Goal: Navigation & Orientation: Find specific page/section

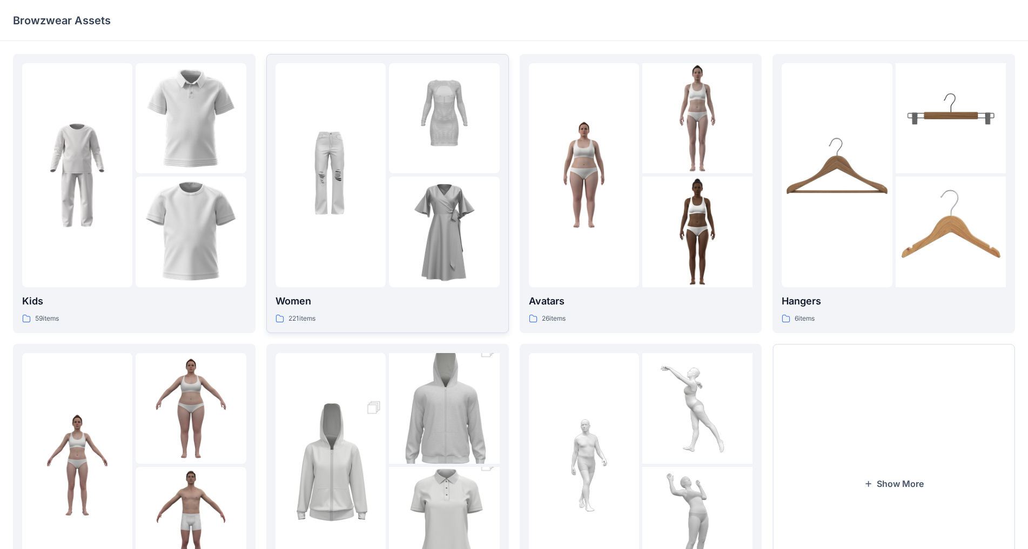
click at [338, 243] on div at bounding box center [331, 175] width 110 height 224
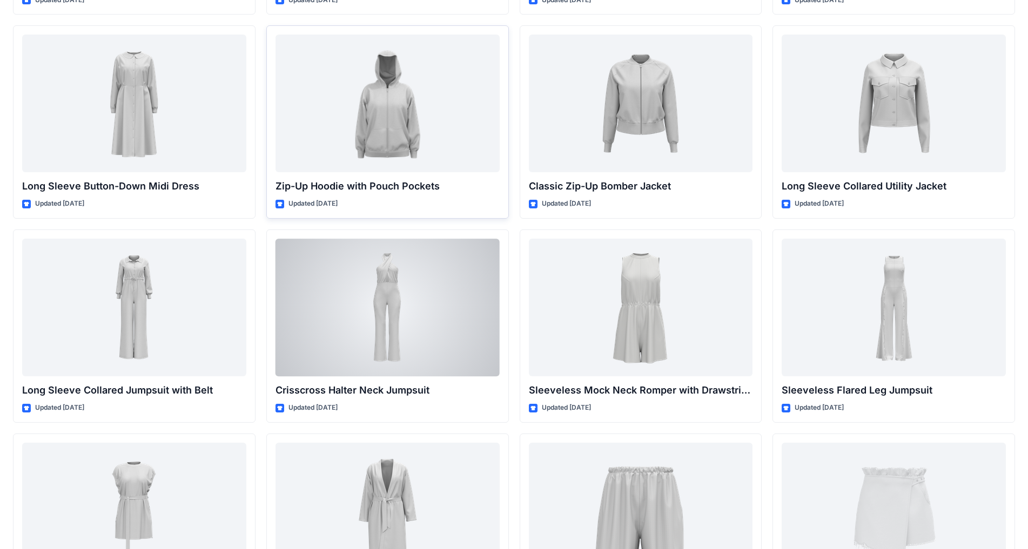
scroll to position [1707, 0]
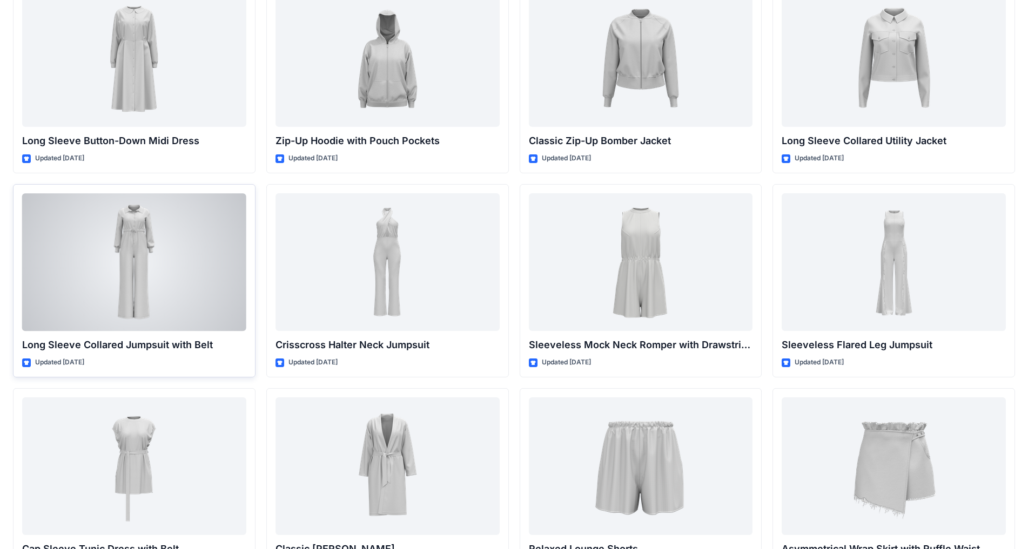
click at [163, 249] on div at bounding box center [134, 262] width 224 height 138
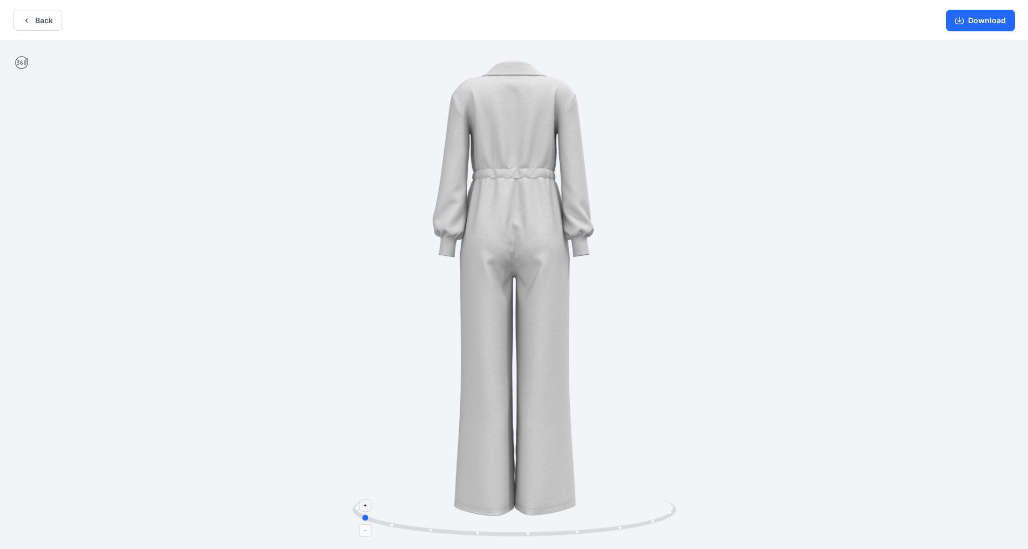
drag, startPoint x: 515, startPoint y: 533, endPoint x: 361, endPoint y: 515, distance: 155.0
click at [361, 432] on icon at bounding box center [515, 519] width 327 height 41
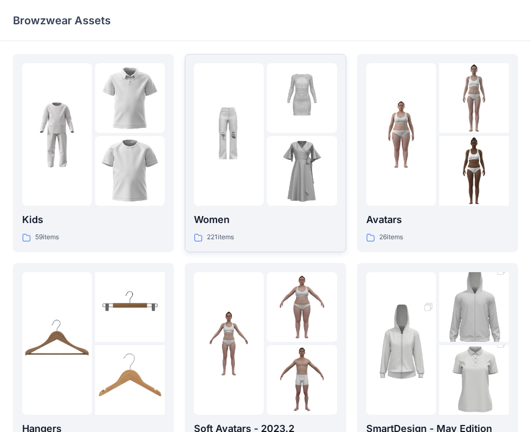
click at [232, 158] on div at bounding box center [229, 134] width 70 height 143
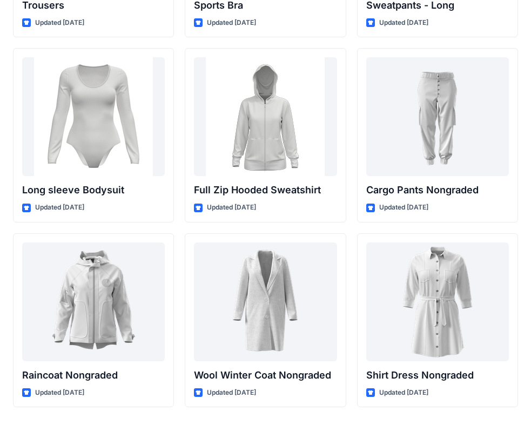
scroll to position [9287, 0]
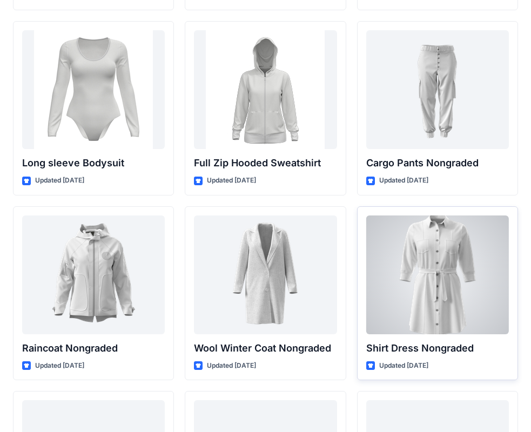
click at [459, 299] on div at bounding box center [437, 275] width 143 height 119
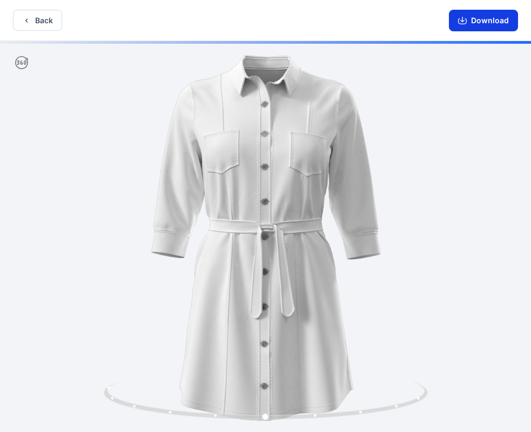
click at [462, 22] on icon "button" at bounding box center [462, 20] width 9 height 9
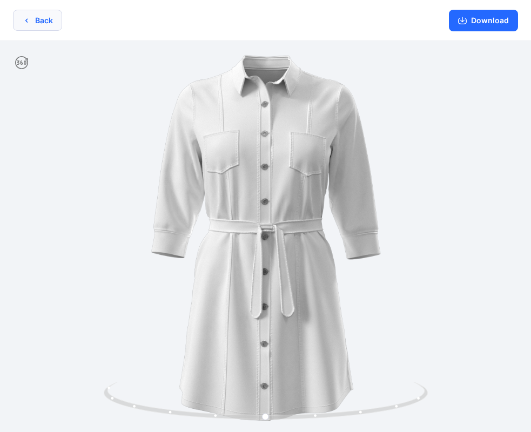
click at [25, 20] on icon "button" at bounding box center [26, 20] width 9 height 9
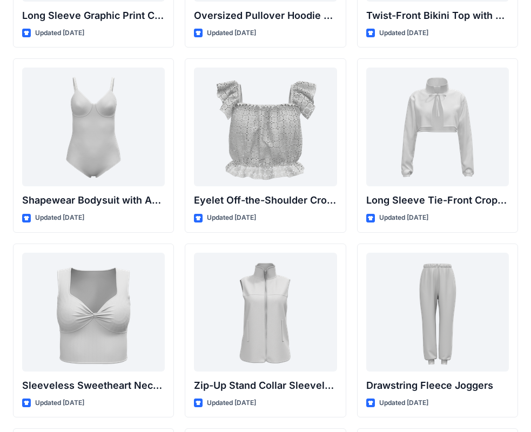
scroll to position [3565, 0]
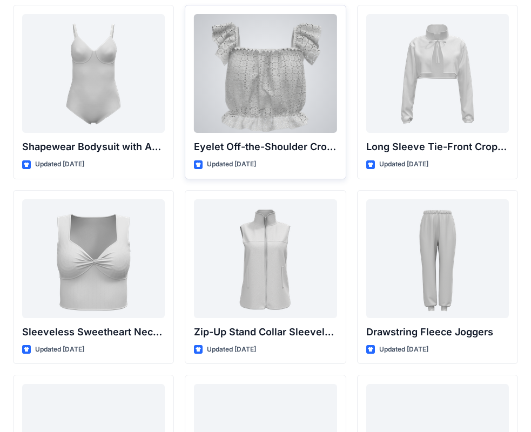
click at [298, 115] on div at bounding box center [265, 73] width 143 height 119
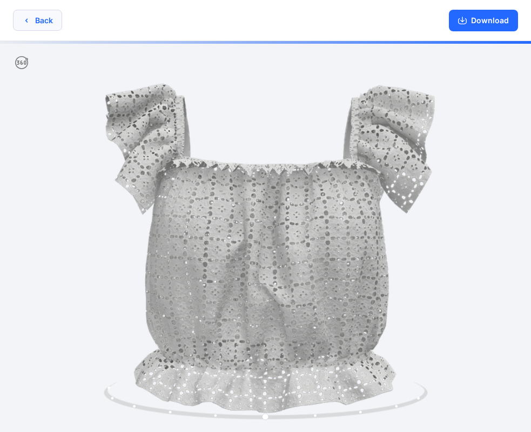
click at [26, 24] on icon "button" at bounding box center [26, 20] width 9 height 9
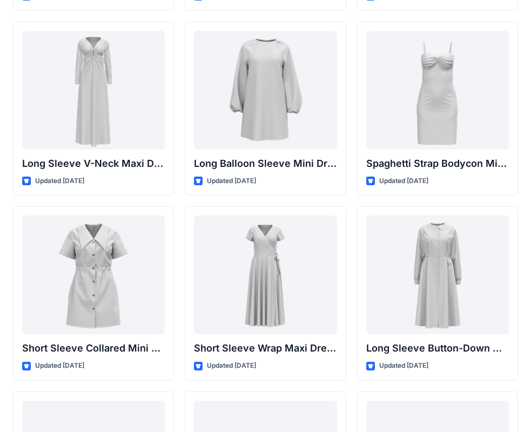
scroll to position [1674, 0]
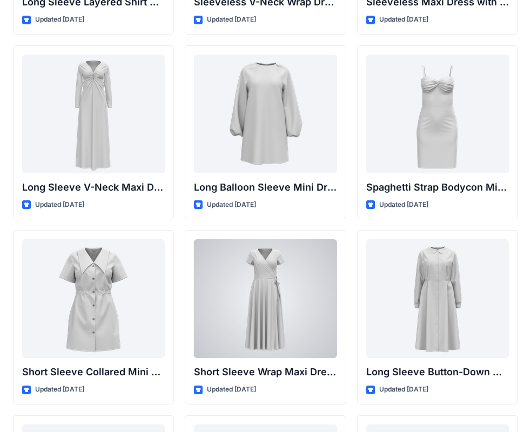
click at [257, 296] on div at bounding box center [265, 298] width 143 height 119
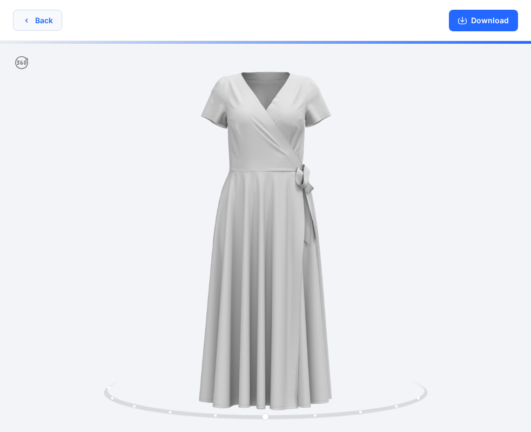
click at [26, 15] on button "Back" at bounding box center [37, 20] width 49 height 21
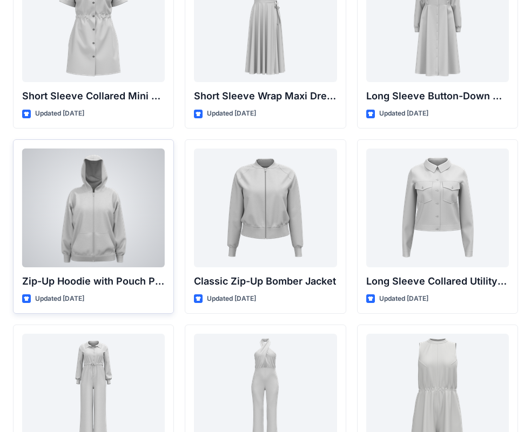
scroll to position [1945, 0]
